Goal: Task Accomplishment & Management: Complete application form

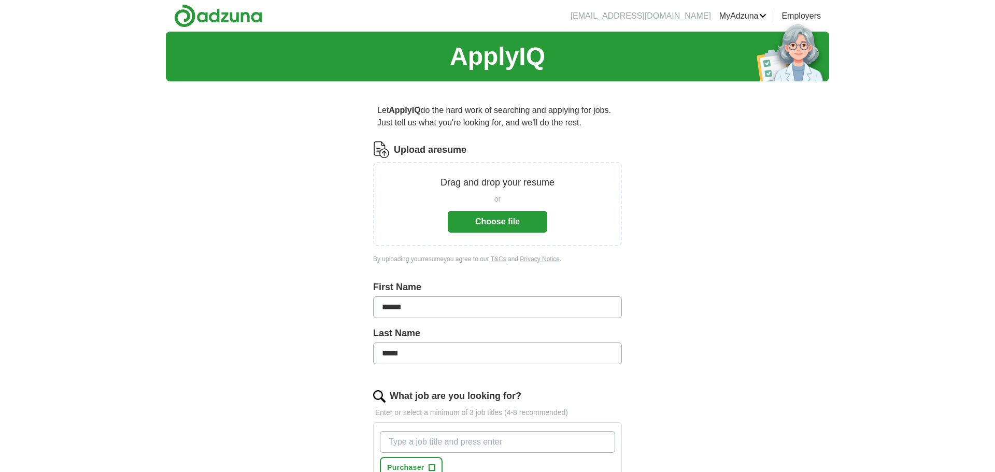
click at [490, 226] on button "Choose file" at bounding box center [497, 222] width 99 height 22
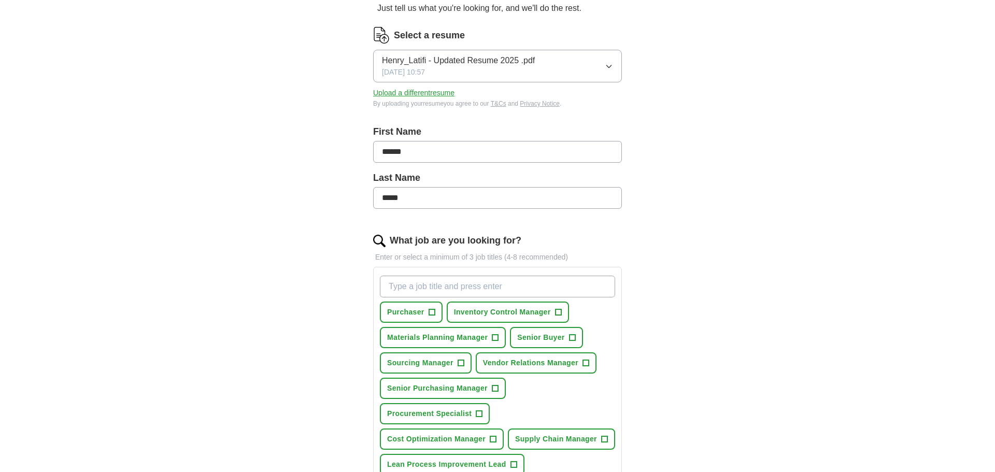
scroll to position [116, 0]
drag, startPoint x: 434, startPoint y: 311, endPoint x: 435, endPoint y: 319, distance: 7.9
click at [433, 311] on span "+" at bounding box center [432, 311] width 6 height 8
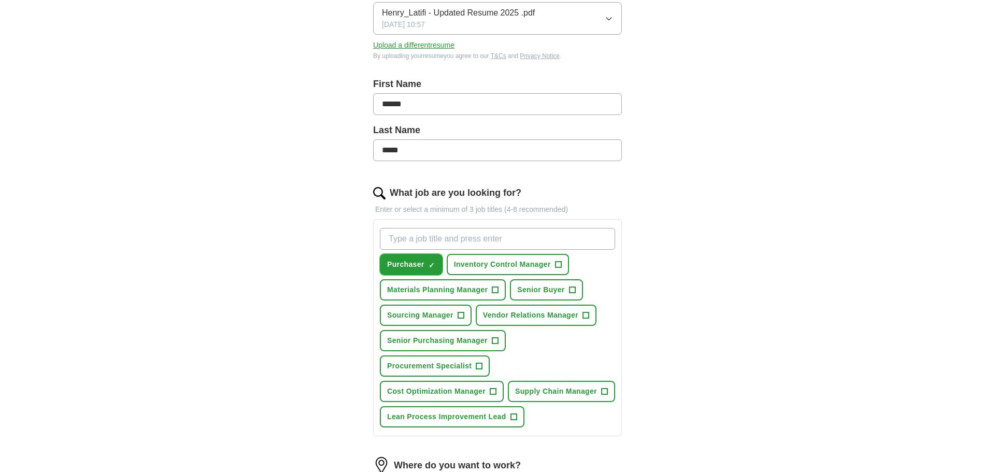
scroll to position [163, 0]
click at [573, 290] on span "+" at bounding box center [572, 289] width 6 height 8
click at [586, 311] on span "+" at bounding box center [585, 314] width 6 height 8
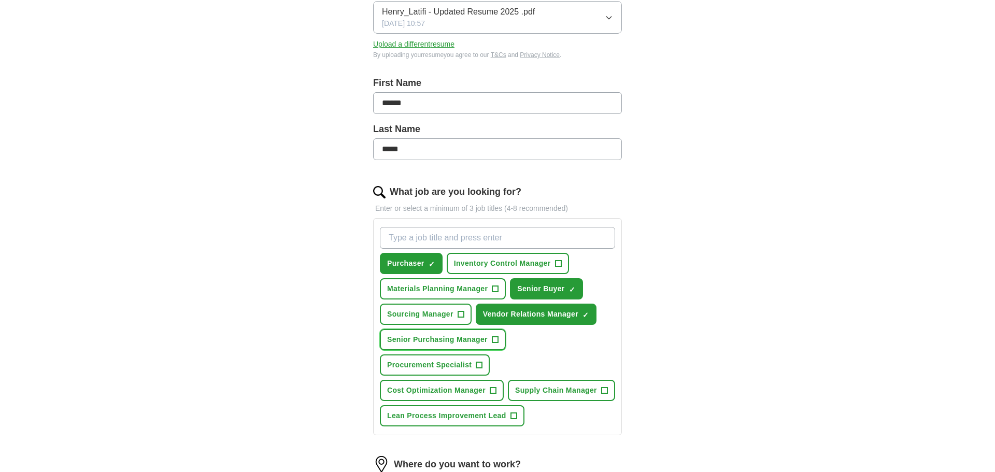
click at [498, 342] on span "+" at bounding box center [495, 340] width 6 height 8
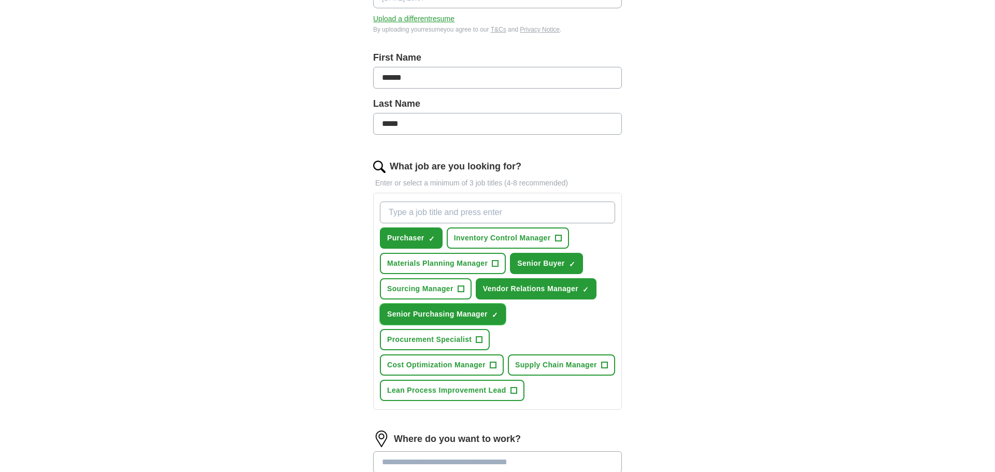
scroll to position [201, 0]
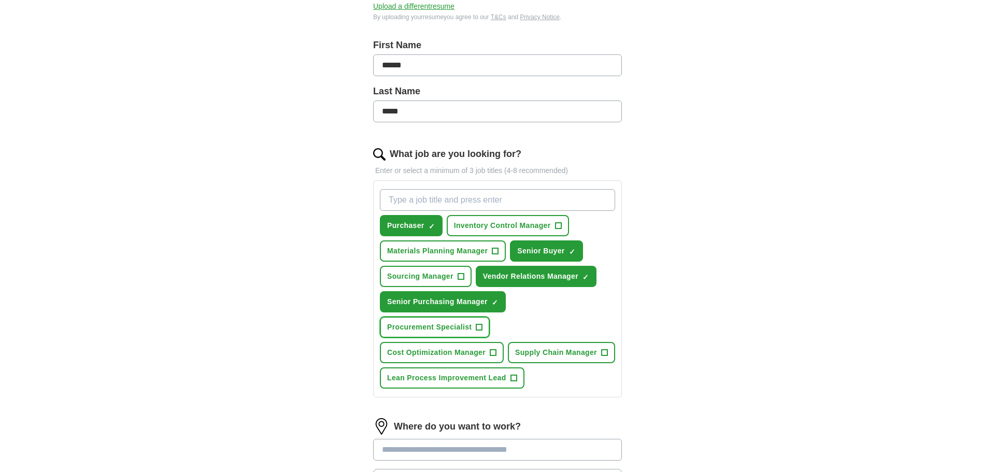
click at [478, 326] on span "+" at bounding box center [479, 327] width 6 height 8
click at [462, 278] on span "+" at bounding box center [461, 277] width 6 height 8
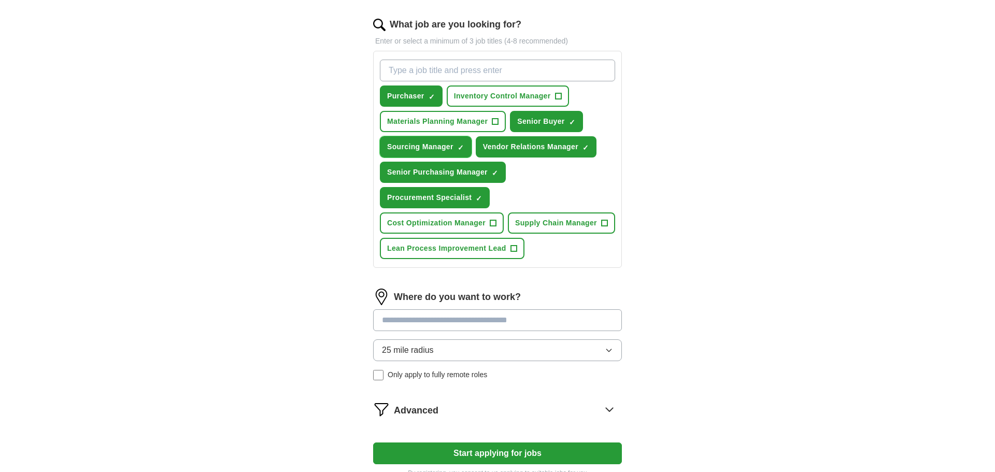
scroll to position [338, 0]
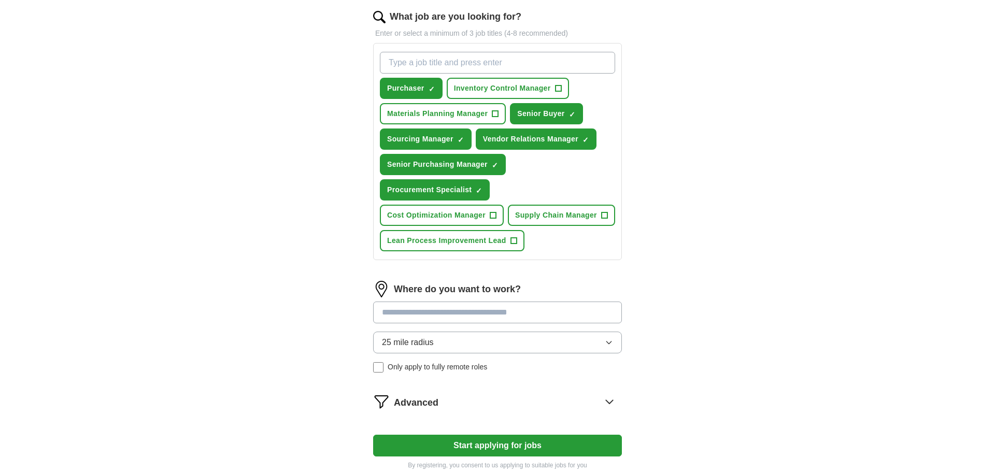
click at [499, 323] on input at bounding box center [497, 313] width 249 height 22
type input "*******"
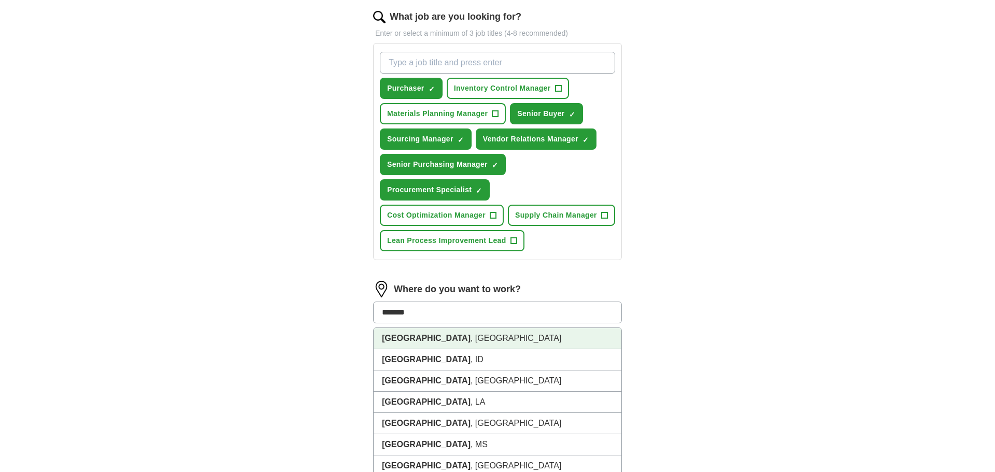
click at [506, 349] on li "[GEOGRAPHIC_DATA] , [GEOGRAPHIC_DATA]" at bounding box center [498, 338] width 248 height 21
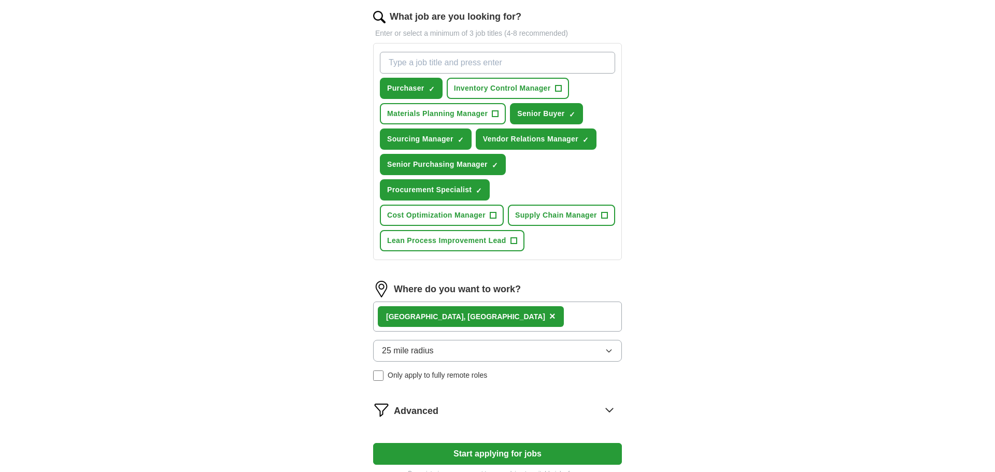
click at [605, 355] on icon "button" at bounding box center [609, 351] width 8 height 8
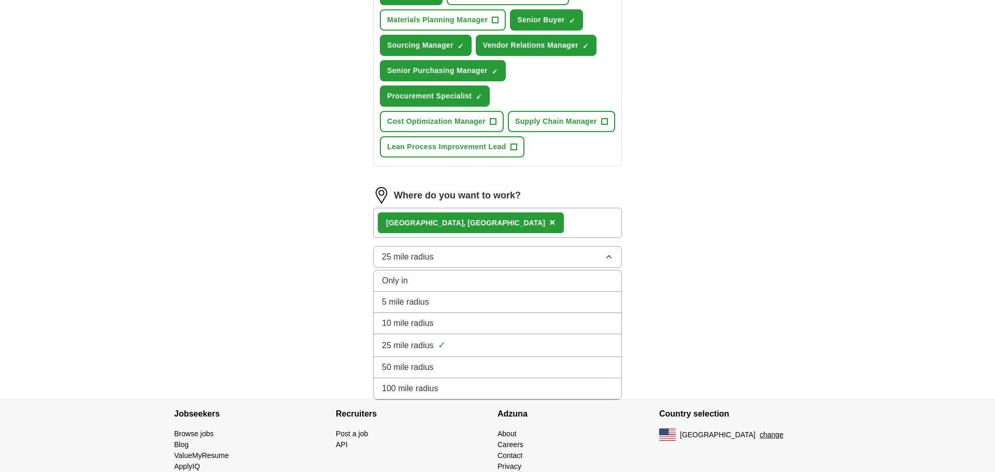
scroll to position [439, 0]
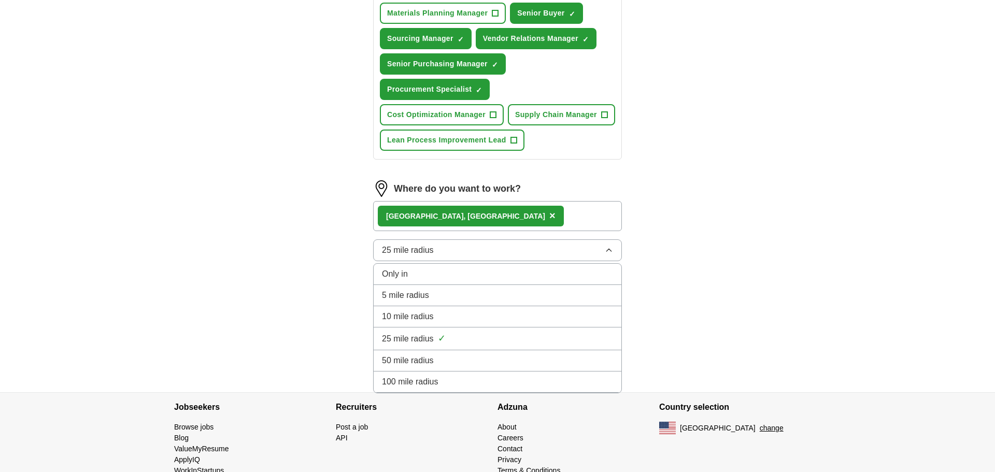
click at [425, 367] on span "50 mile radius" at bounding box center [408, 360] width 52 height 12
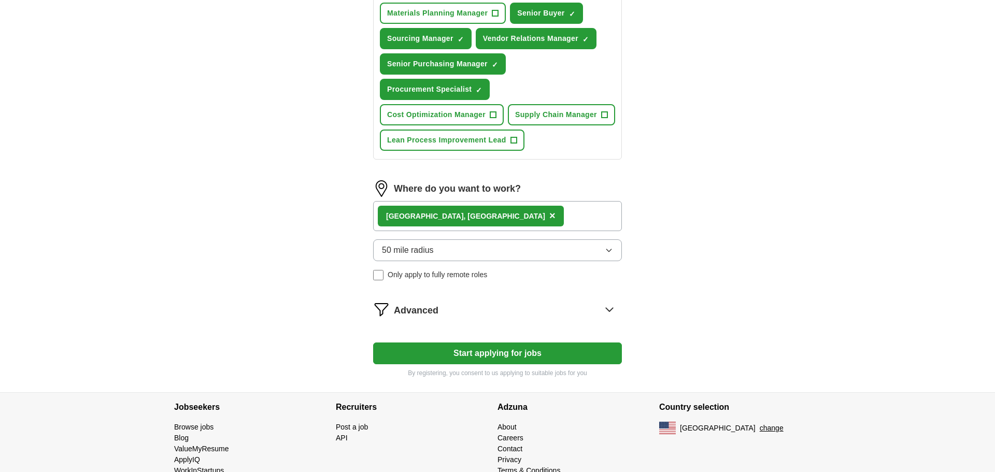
click at [609, 318] on icon at bounding box center [609, 309] width 17 height 17
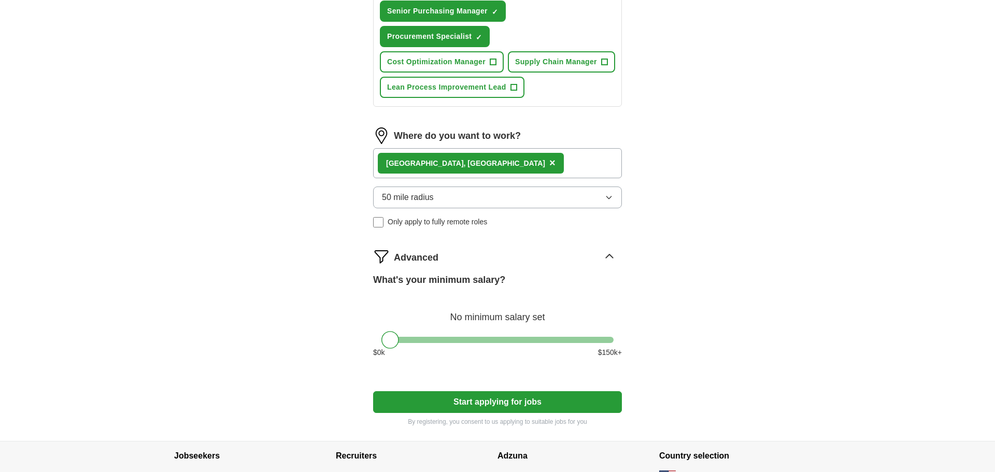
scroll to position [526, 0]
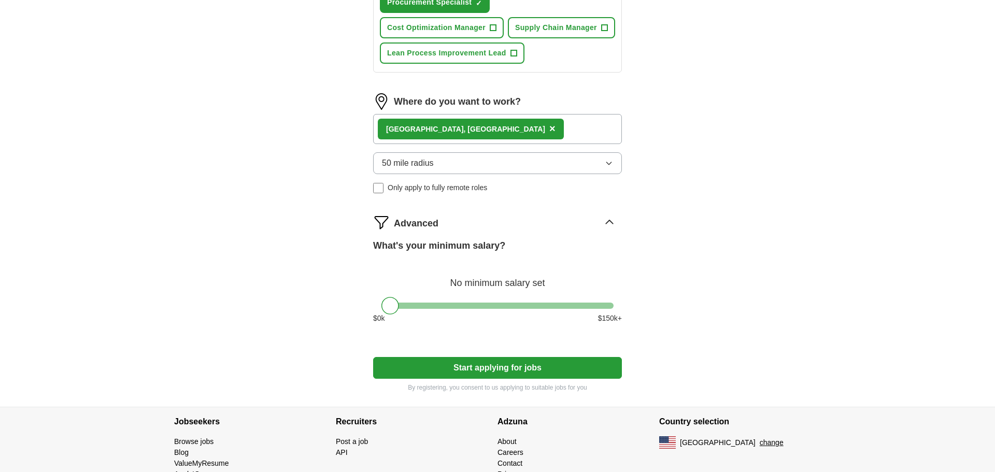
click at [482, 328] on div "What's your minimum salary? No minimum salary set $ 0 k $ 150 k+" at bounding box center [497, 285] width 249 height 93
drag, startPoint x: 391, startPoint y: 333, endPoint x: 489, endPoint y: 333, distance: 97.9
click at [489, 315] on div at bounding box center [491, 306] width 18 height 18
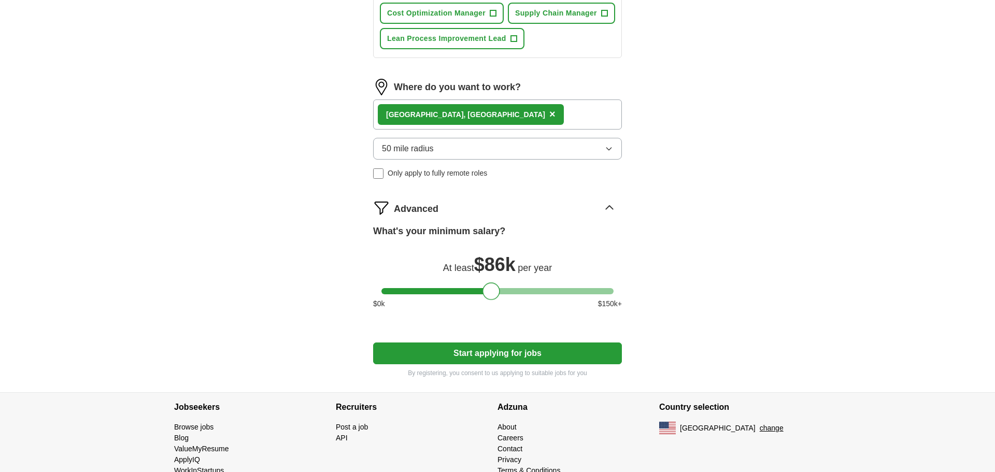
scroll to position [542, 0]
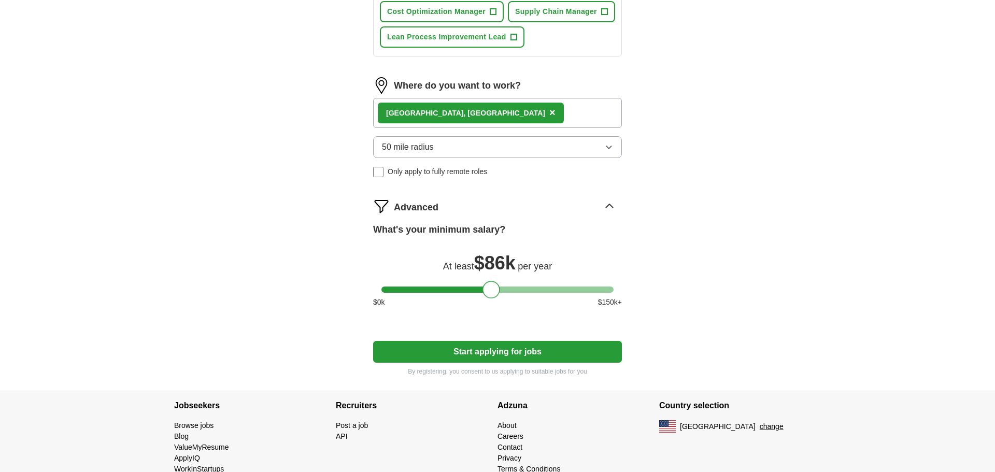
click at [487, 298] on div at bounding box center [491, 290] width 18 height 18
click at [484, 298] on div at bounding box center [491, 290] width 18 height 18
click at [481, 293] on div at bounding box center [497, 290] width 232 height 6
click at [487, 298] on div at bounding box center [481, 290] width 18 height 18
click at [489, 298] on div at bounding box center [481, 290] width 18 height 18
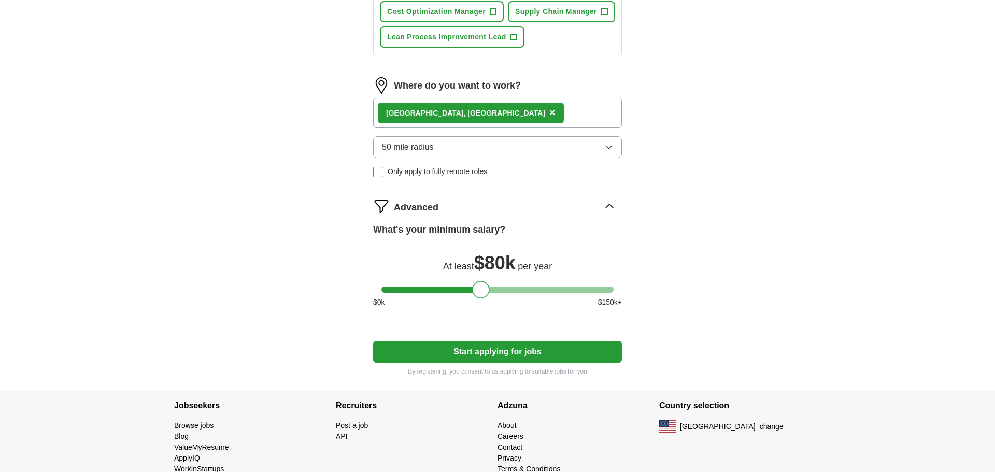
click at [489, 298] on div at bounding box center [481, 290] width 18 height 18
click at [491, 293] on div at bounding box center [497, 290] width 232 height 6
click at [483, 298] on div at bounding box center [491, 290] width 18 height 18
click at [481, 293] on div at bounding box center [497, 290] width 232 height 6
drag, startPoint x: 486, startPoint y: 317, endPoint x: 491, endPoint y: 317, distance: 5.7
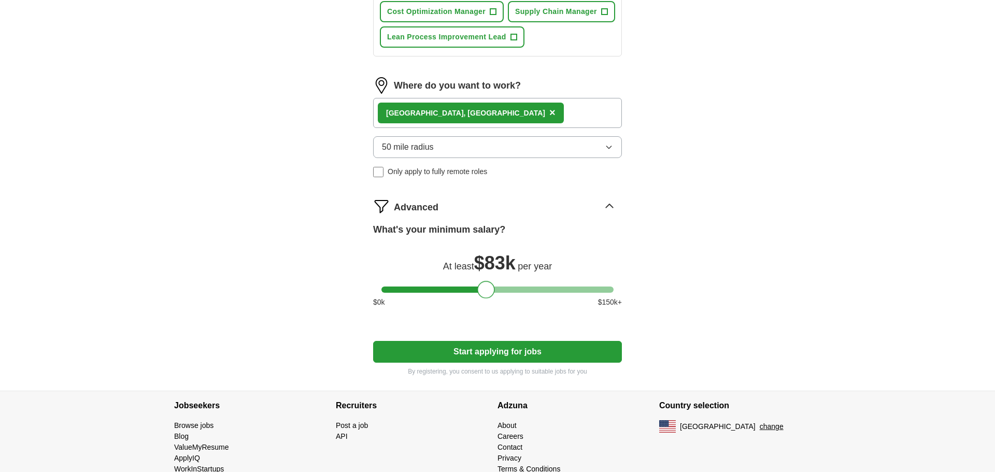
click at [491, 298] on div at bounding box center [486, 290] width 18 height 18
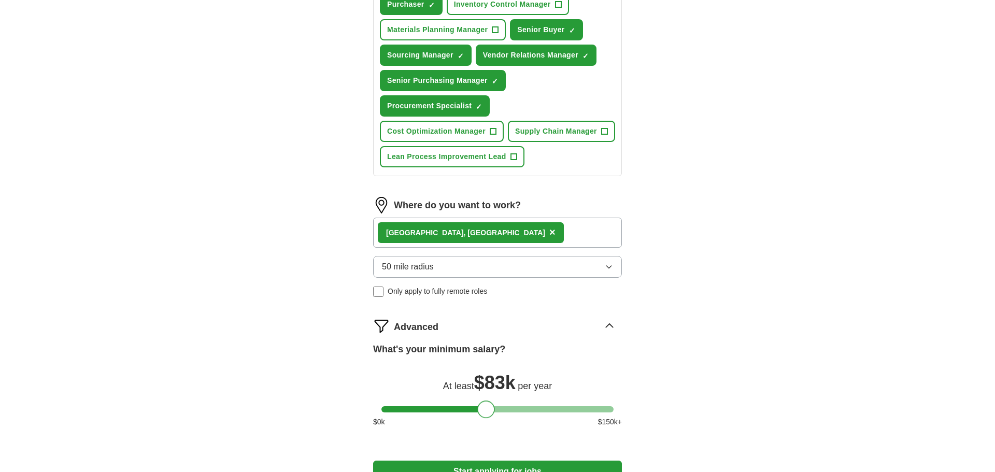
scroll to position [591, 0]
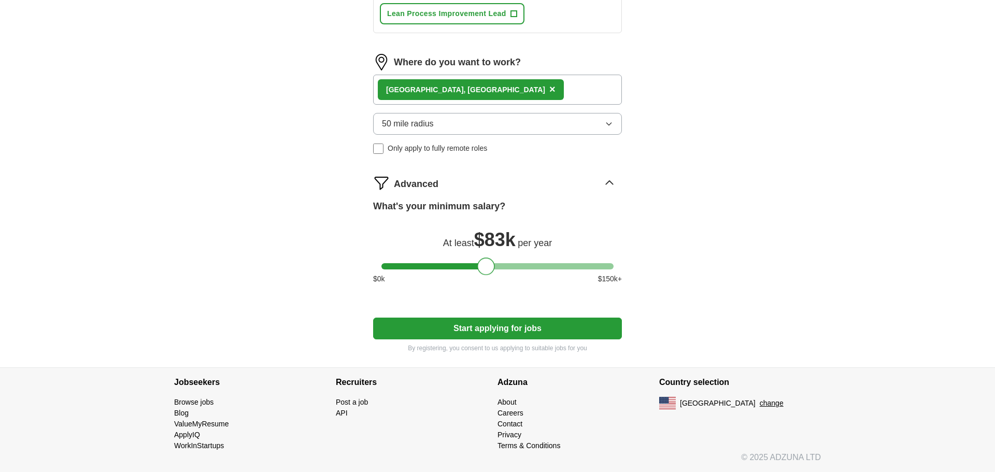
click at [497, 331] on button "Start applying for jobs" at bounding box center [497, 329] width 249 height 22
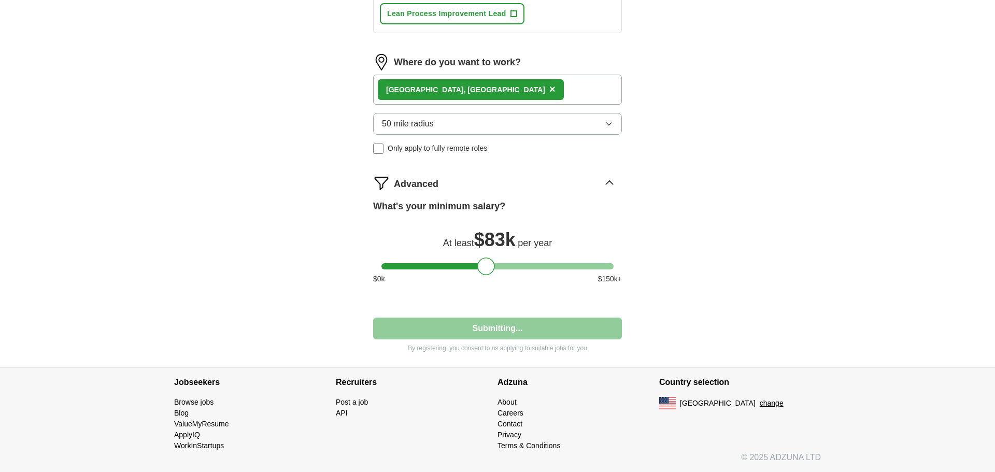
select select "**"
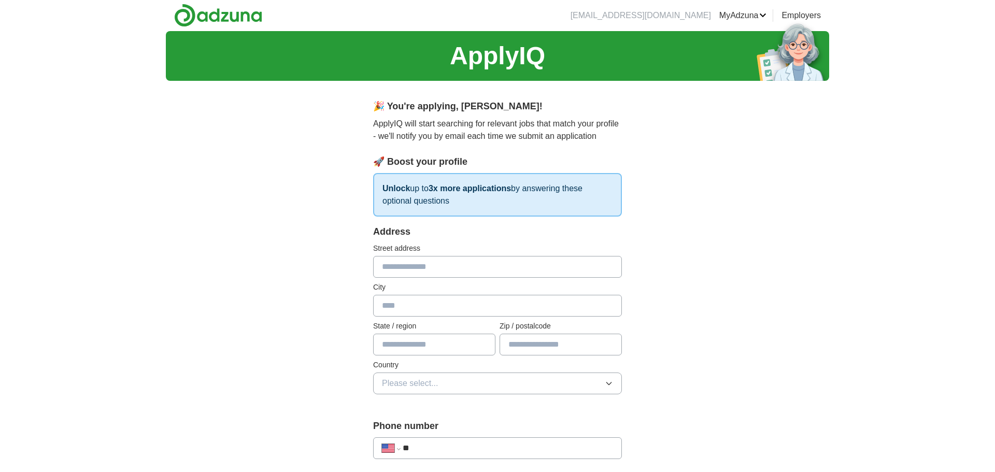
scroll to position [0, 0]
click at [443, 266] on input "text" at bounding box center [497, 268] width 249 height 22
type input "**********"
type input "**"
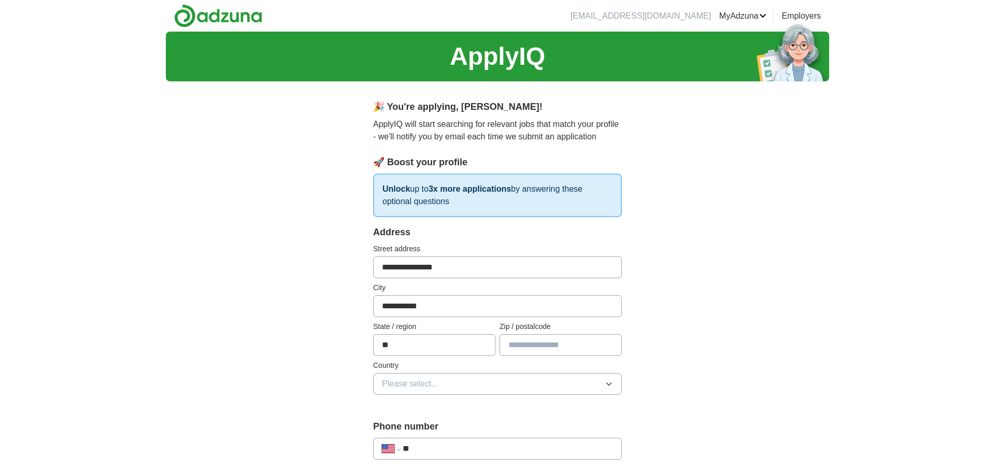
type input "*****"
click at [420, 390] on span "Please select..." at bounding box center [410, 384] width 56 height 12
click at [426, 434] on span "[GEOGRAPHIC_DATA]" at bounding box center [425, 429] width 87 height 12
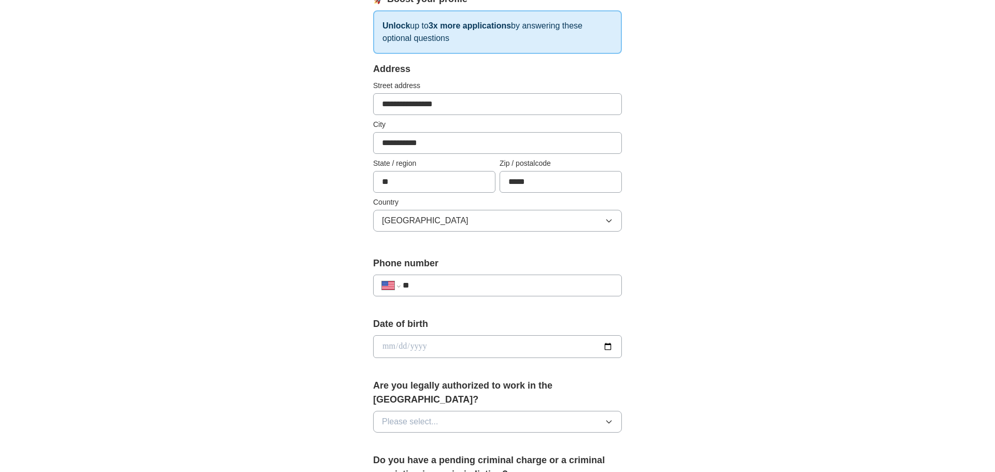
scroll to position [165, 0]
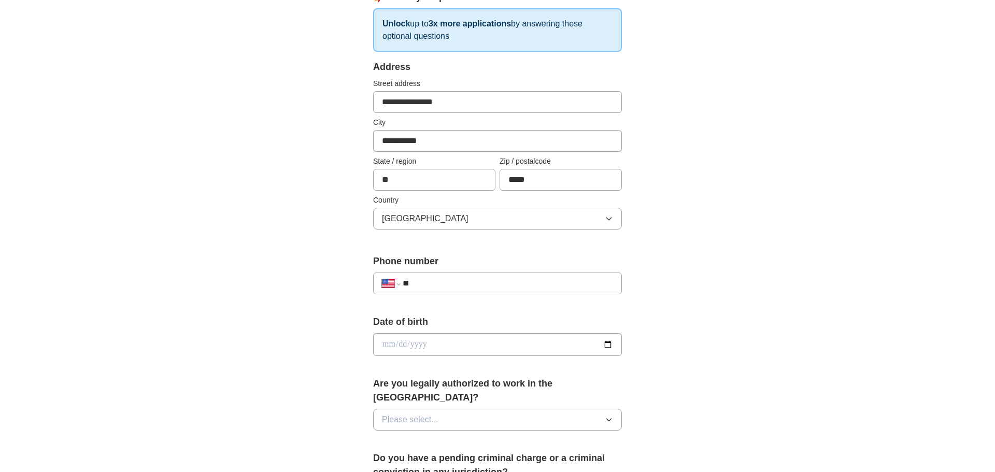
drag, startPoint x: 457, startPoint y: 267, endPoint x: 459, endPoint y: 275, distance: 8.2
click at [458, 269] on div "**********" at bounding box center [497, 278] width 249 height 48
click at [461, 281] on input "**" at bounding box center [508, 283] width 210 height 12
type input "**********"
click at [608, 344] on input "date" at bounding box center [497, 344] width 249 height 23
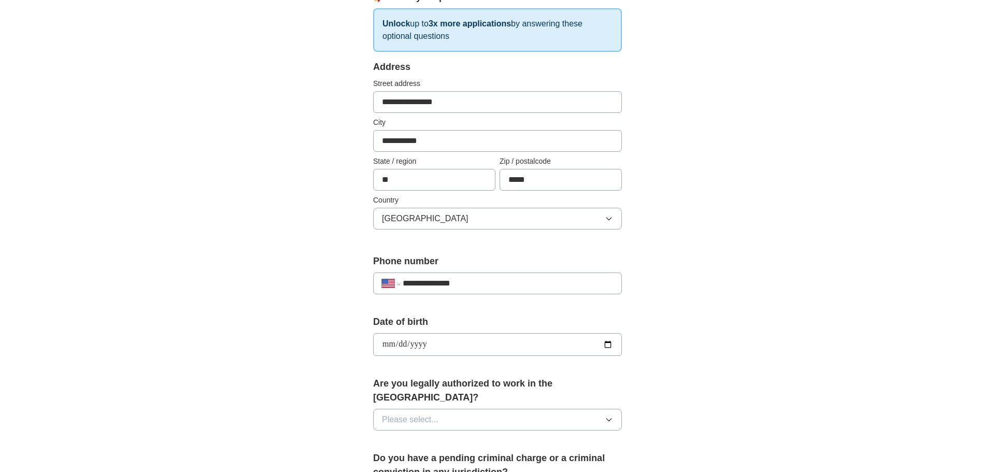
type input "**********"
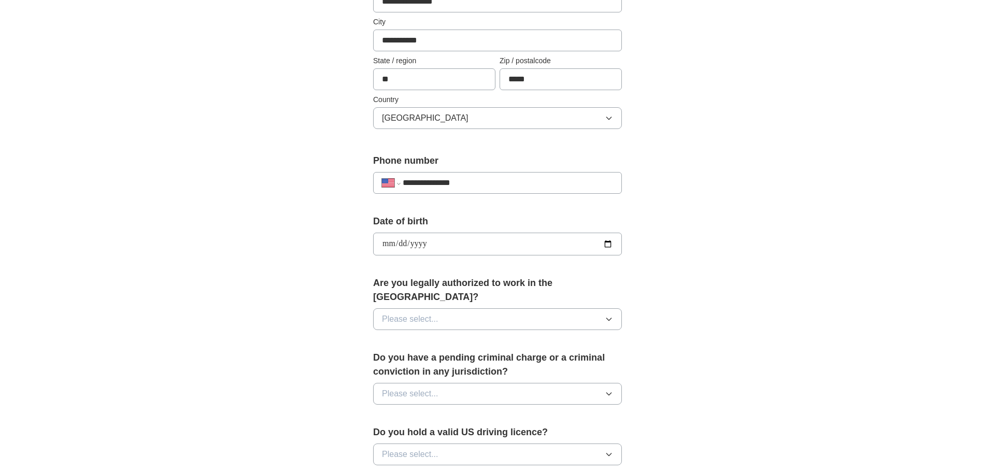
scroll to position [268, 0]
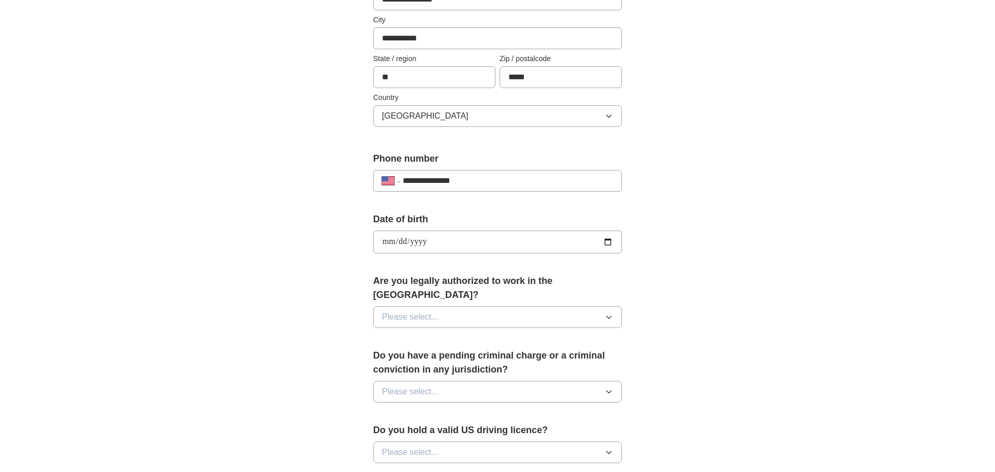
click at [574, 307] on button "Please select..." at bounding box center [497, 317] width 249 height 22
click at [464, 335] on div "Yes" at bounding box center [497, 341] width 231 height 12
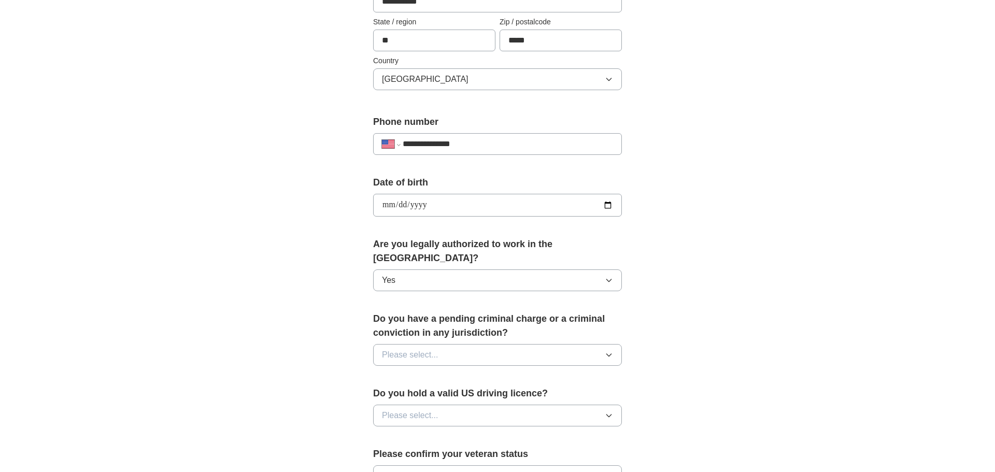
scroll to position [328, 0]
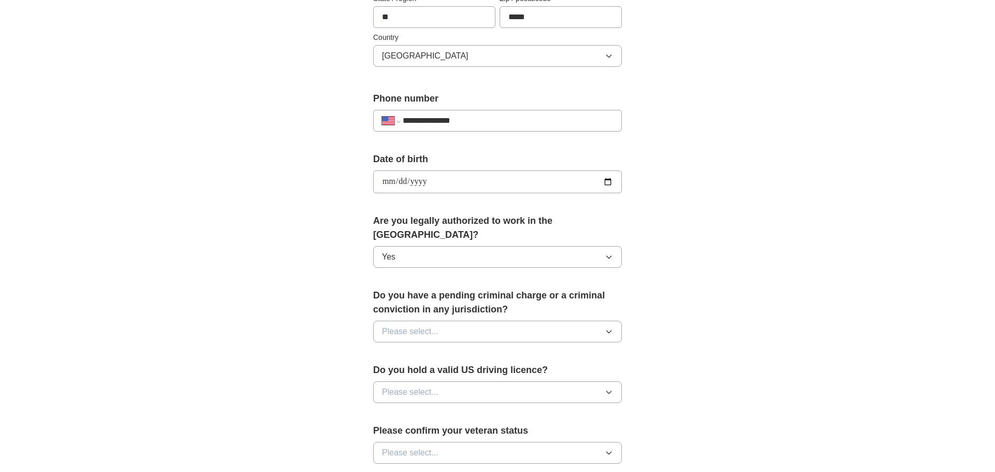
click at [435, 325] on span "Please select..." at bounding box center [410, 331] width 56 height 12
click at [398, 373] on li "No" at bounding box center [498, 376] width 248 height 21
click at [419, 386] on span "Please select..." at bounding box center [410, 392] width 56 height 12
click at [398, 410] on div "Yes" at bounding box center [497, 416] width 231 height 12
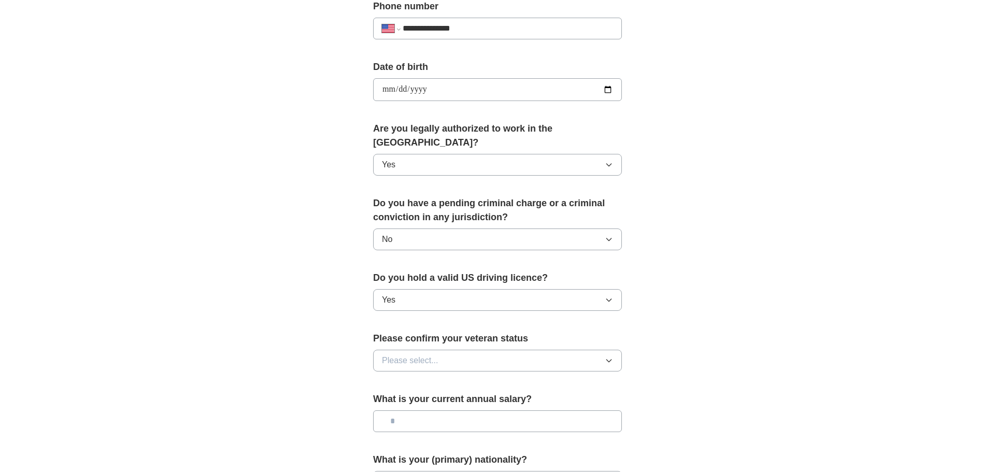
scroll to position [448, 0]
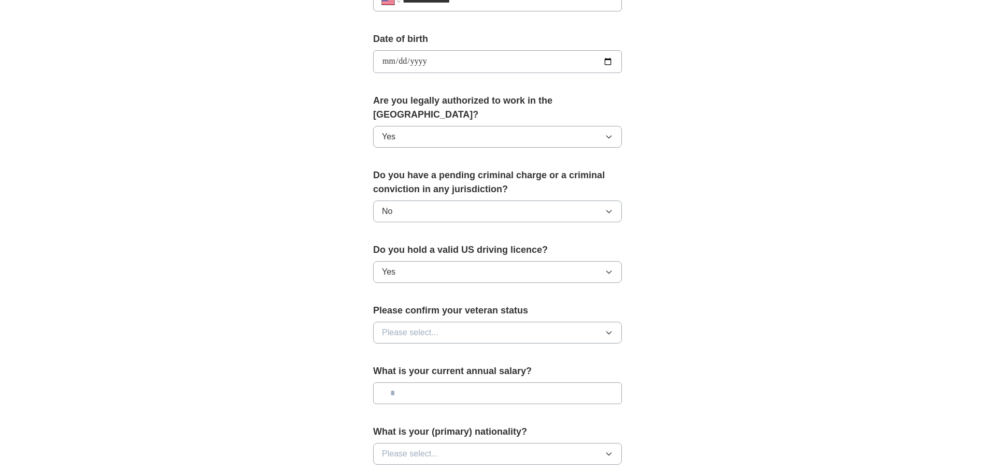
click at [421, 322] on button "Please select..." at bounding box center [497, 333] width 249 height 22
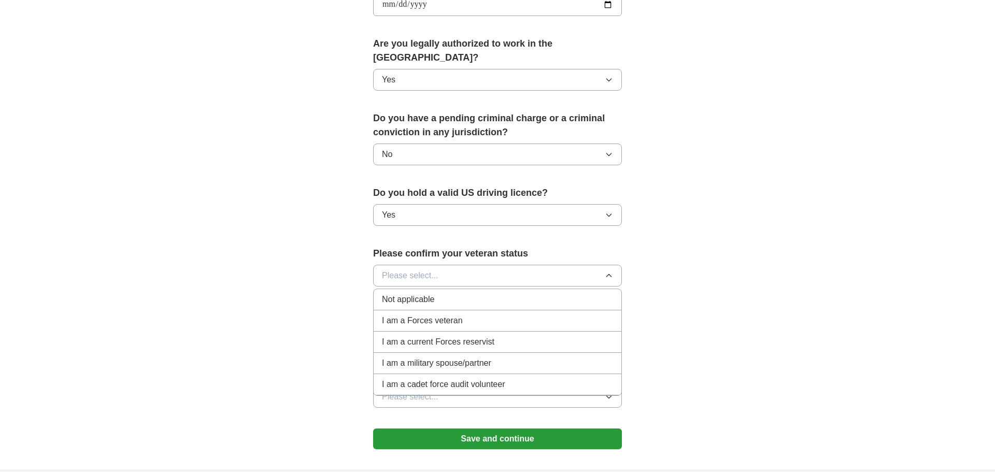
scroll to position [507, 0]
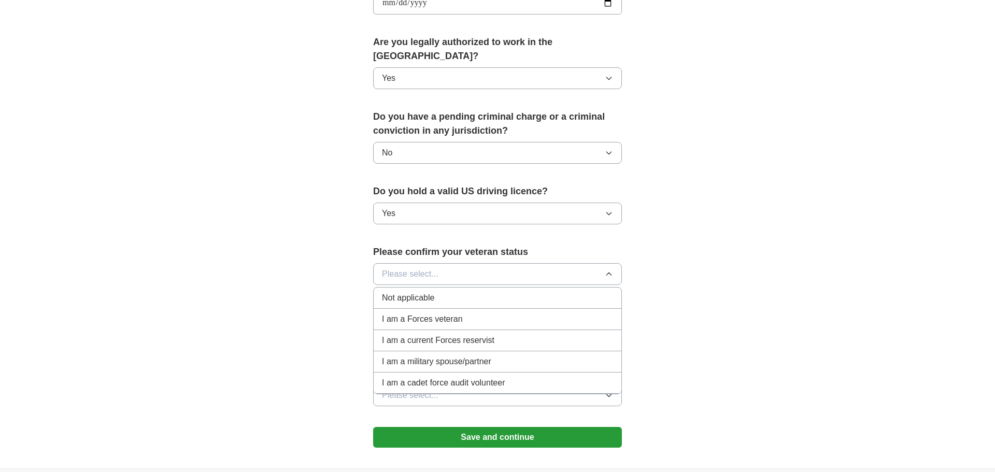
click at [444, 313] on span "I am a Forces veteran" at bounding box center [422, 319] width 81 height 12
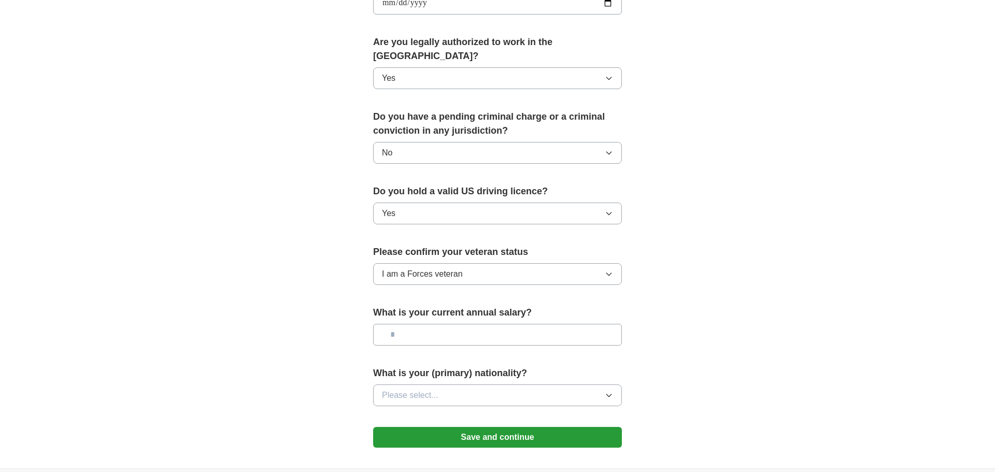
click at [419, 324] on input "text" at bounding box center [497, 335] width 249 height 22
type input "*******"
click at [476, 385] on button "Please select..." at bounding box center [497, 396] width 249 height 22
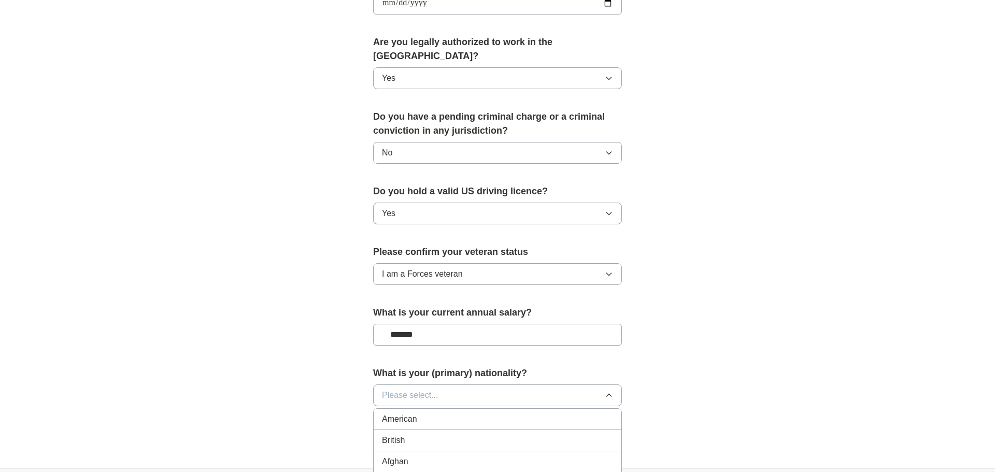
click at [423, 413] on div "American" at bounding box center [497, 419] width 231 height 12
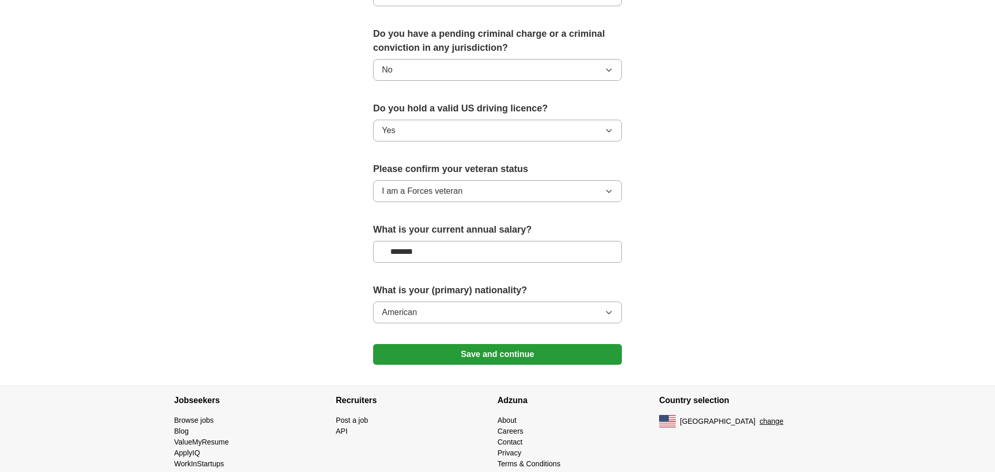
scroll to position [594, 0]
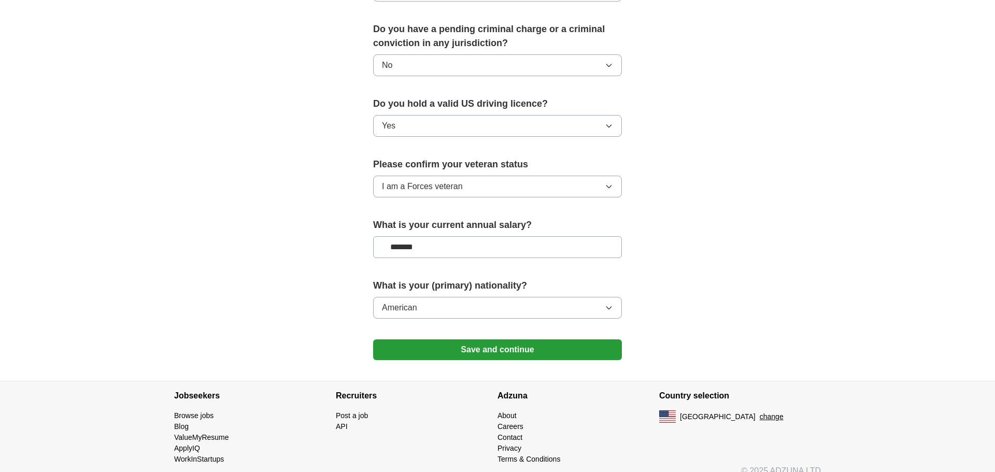
click at [520, 339] on button "Save and continue" at bounding box center [497, 349] width 249 height 21
